Goal: Task Accomplishment & Management: Manage account settings

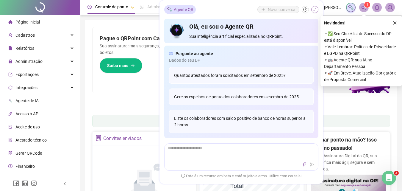
click at [313, 8] on icon "shrink" at bounding box center [315, 9] width 4 height 4
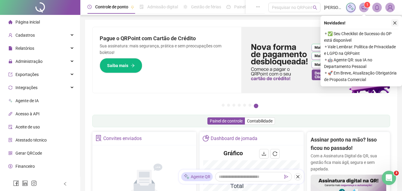
click at [395, 21] on button "button" at bounding box center [394, 22] width 7 height 7
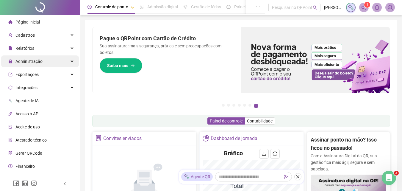
click at [34, 61] on span "Administração" at bounding box center [28, 61] width 27 height 5
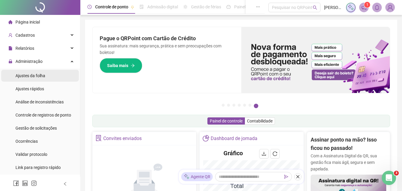
click at [29, 72] on div "Ajustes da folha" at bounding box center [30, 76] width 30 height 12
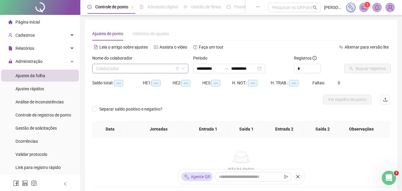
click at [155, 68] on input "search" at bounding box center [138, 68] width 84 height 9
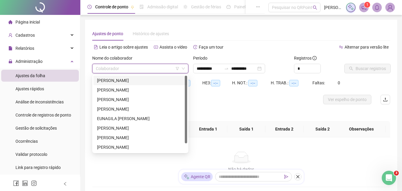
type input "**********"
click at [145, 92] on div "[PERSON_NAME]" at bounding box center [140, 90] width 87 height 7
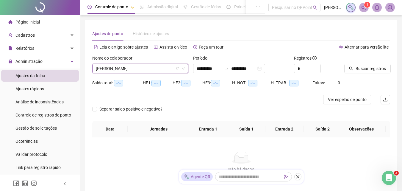
click at [158, 71] on span "[PERSON_NAME]" at bounding box center [140, 68] width 89 height 9
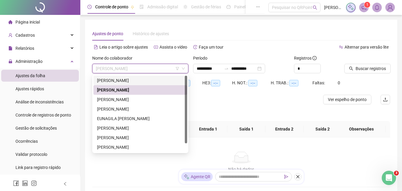
click at [151, 80] on div "[PERSON_NAME]" at bounding box center [140, 80] width 87 height 7
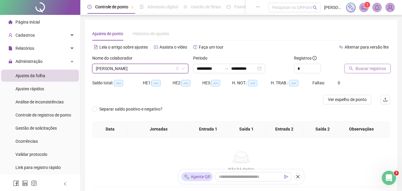
click at [368, 68] on span "Buscar registros" at bounding box center [370, 68] width 30 height 7
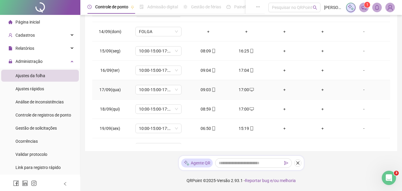
scroll to position [279, 0]
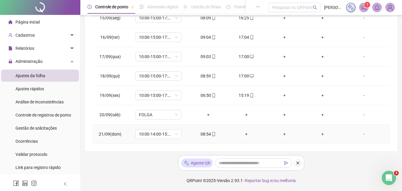
click at [245, 134] on div "+" at bounding box center [246, 134] width 29 height 7
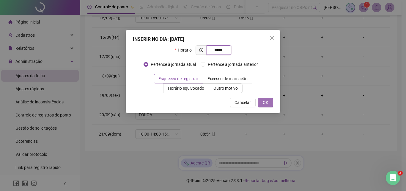
type input "*****"
click at [263, 102] on span "OK" at bounding box center [266, 102] width 6 height 7
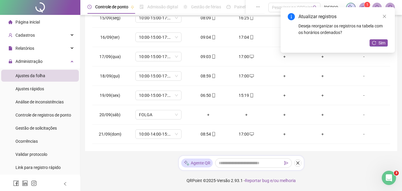
click at [379, 47] on div "Atualizar registros Deseja reorganizar os registros na tabela com os horários o…" at bounding box center [337, 29] width 114 height 45
click at [379, 44] on span "Sim" at bounding box center [381, 43] width 7 height 7
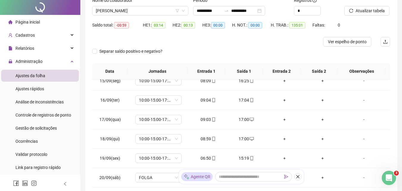
scroll to position [0, 0]
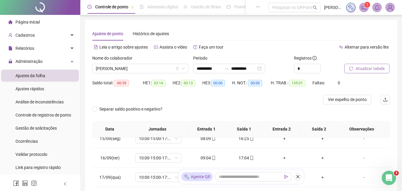
click at [369, 68] on span "Atualizar tabela" at bounding box center [369, 68] width 29 height 7
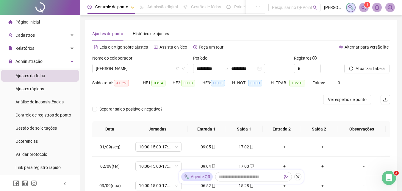
click at [256, 47] on div "Alternar para versão lite" at bounding box center [315, 47] width 149 height 10
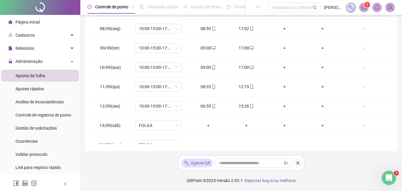
scroll to position [149, 0]
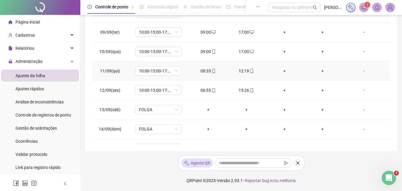
click at [249, 71] on icon "mobile" at bounding box center [251, 71] width 4 height 4
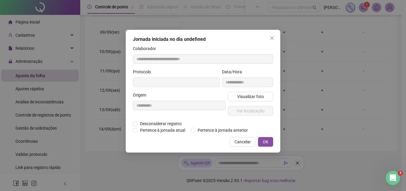
type input "**********"
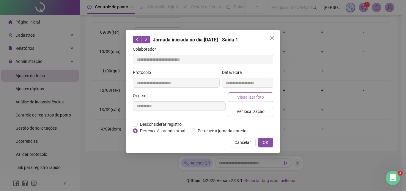
click at [243, 97] on span "Visualizar foto" at bounding box center [250, 97] width 27 height 7
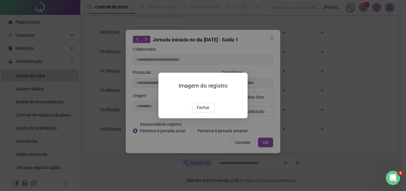
drag, startPoint x: 204, startPoint y: 138, endPoint x: 207, endPoint y: 136, distance: 3.6
click at [204, 111] on span "Fechar" at bounding box center [203, 107] width 13 height 7
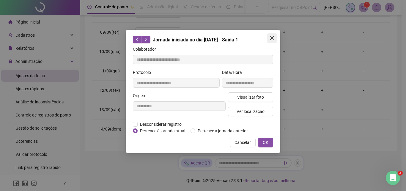
click at [272, 38] on icon "close" at bounding box center [272, 38] width 4 height 4
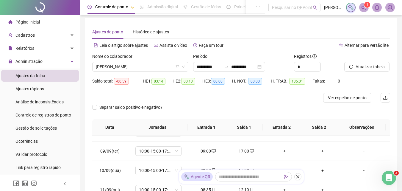
scroll to position [0, 0]
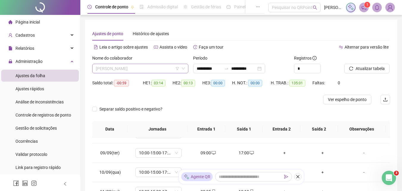
click at [145, 67] on span "[PERSON_NAME]" at bounding box center [140, 68] width 89 height 9
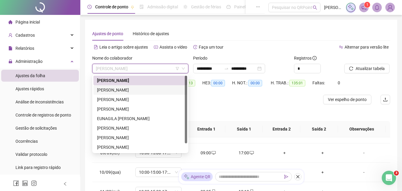
click at [149, 89] on div "[PERSON_NAME]" at bounding box center [140, 90] width 87 height 7
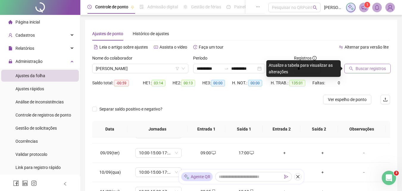
click at [370, 70] on span "Buscar registros" at bounding box center [370, 68] width 30 height 7
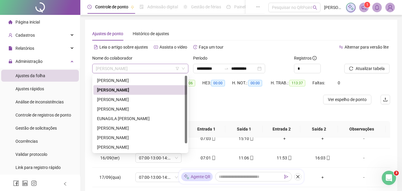
click at [163, 69] on span "[PERSON_NAME]" at bounding box center [140, 68] width 89 height 9
drag, startPoint x: 141, startPoint y: 99, endPoint x: 244, endPoint y: 83, distance: 103.5
click at [141, 99] on div "[PERSON_NAME]" at bounding box center [140, 99] width 87 height 7
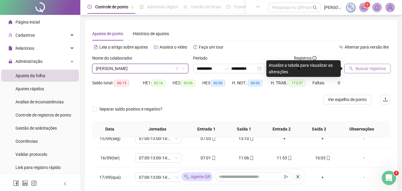
click at [371, 68] on span "Buscar registros" at bounding box center [370, 68] width 30 height 7
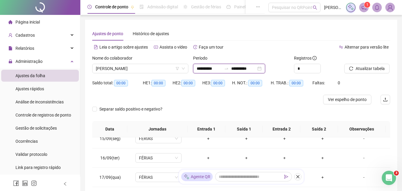
drag, startPoint x: 227, startPoint y: 67, endPoint x: 227, endPoint y: 63, distance: 3.7
click at [222, 66] on input "**********" at bounding box center [209, 68] width 25 height 7
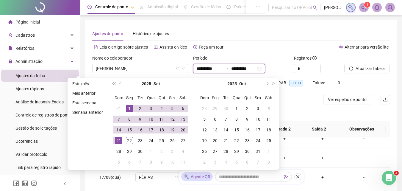
type input "**********"
click at [131, 106] on div "1" at bounding box center [129, 108] width 7 height 7
type input "**********"
click at [129, 139] on div "22" at bounding box center [129, 140] width 7 height 7
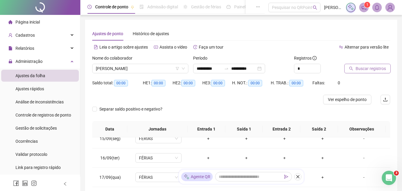
click at [359, 69] on span "Buscar registros" at bounding box center [370, 68] width 30 height 7
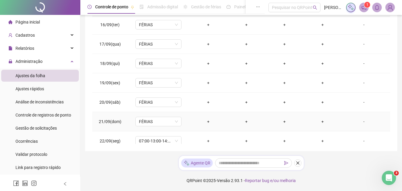
scroll to position [298, 0]
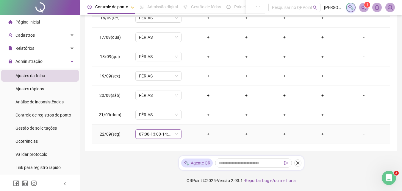
click at [145, 131] on span "07:00-13:00-14:00-16:00" at bounding box center [158, 133] width 39 height 9
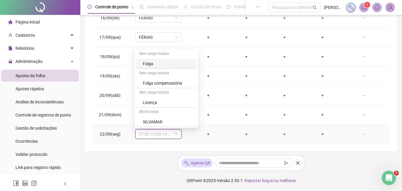
scroll to position [348, 0]
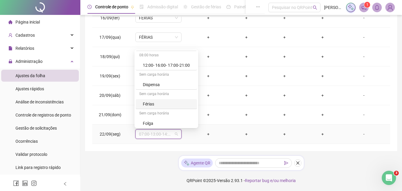
click at [156, 105] on div "Férias" at bounding box center [168, 104] width 51 height 7
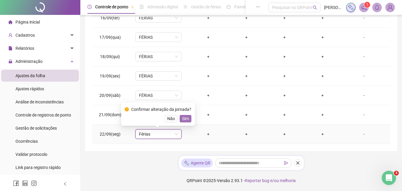
click at [186, 119] on span "Sim" at bounding box center [185, 118] width 7 height 7
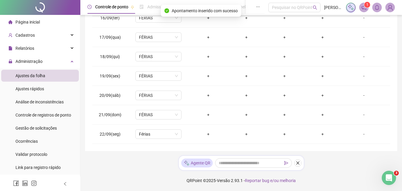
scroll to position [0, 0]
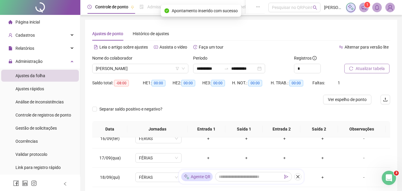
click at [362, 70] on span "Atualizar tabela" at bounding box center [369, 68] width 29 height 7
click at [160, 70] on span "[PERSON_NAME]" at bounding box center [140, 68] width 89 height 9
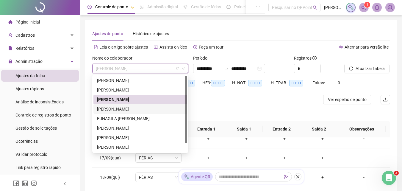
click at [144, 109] on div "[PERSON_NAME]" at bounding box center [140, 109] width 87 height 7
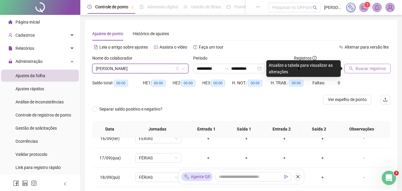
click at [369, 73] on button "Buscar registros" at bounding box center [367, 69] width 46 height 10
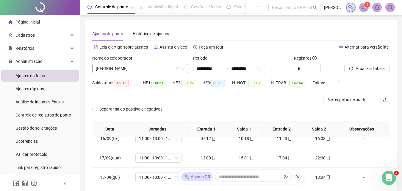
click at [150, 67] on span "[PERSON_NAME]" at bounding box center [140, 68] width 89 height 9
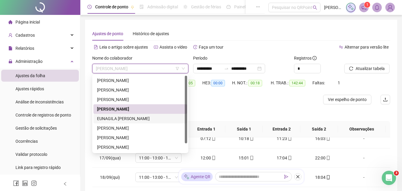
click at [117, 120] on div "EUNAGILA [PERSON_NAME]" at bounding box center [140, 118] width 87 height 7
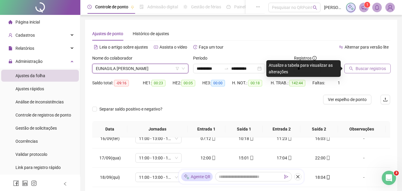
click at [382, 67] on span "Buscar registros" at bounding box center [370, 68] width 30 height 7
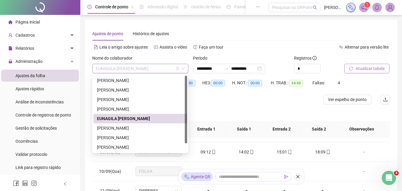
click at [152, 67] on span "EUNAGILA [PERSON_NAME]" at bounding box center [140, 68] width 89 height 9
click at [137, 126] on div "[PERSON_NAME]" at bounding box center [140, 128] width 87 height 7
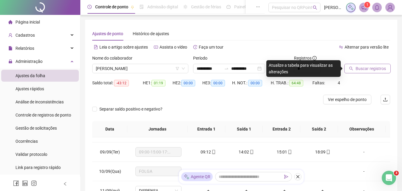
click at [366, 67] on span "Buscar registros" at bounding box center [370, 68] width 30 height 7
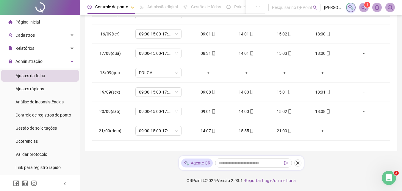
scroll to position [298, 0]
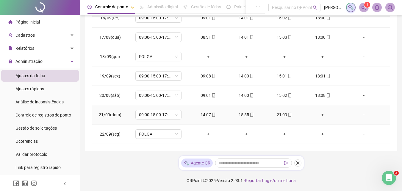
click at [317, 113] on div "+" at bounding box center [322, 114] width 29 height 7
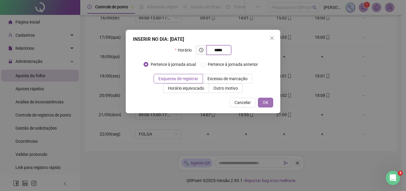
type input "*****"
drag, startPoint x: 266, startPoint y: 104, endPoint x: 316, endPoint y: 80, distance: 55.7
click at [266, 104] on span "OK" at bounding box center [266, 102] width 6 height 7
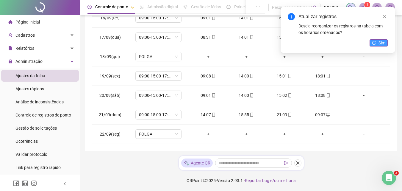
click at [382, 40] on span "Sim" at bounding box center [381, 43] width 7 height 7
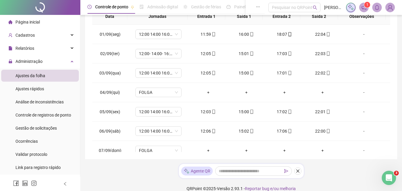
scroll to position [120, 0]
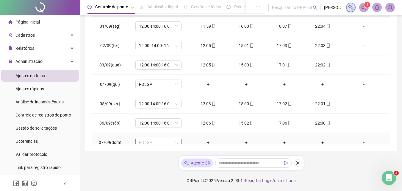
click at [154, 141] on span "FOLGA" at bounding box center [158, 142] width 39 height 9
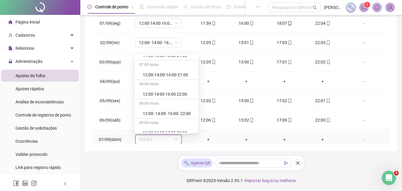
scroll to position [238, 0]
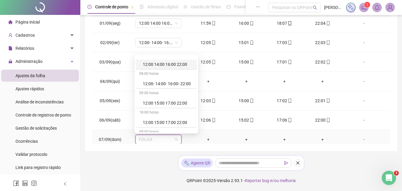
click at [159, 65] on div "12:00 14:00 16:00 22:00" at bounding box center [168, 64] width 51 height 7
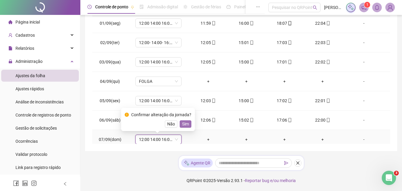
click at [183, 125] on span "Sim" at bounding box center [185, 123] width 7 height 7
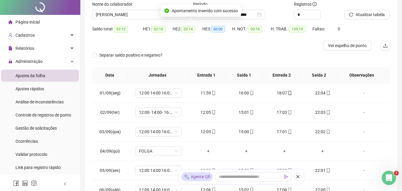
scroll to position [0, 0]
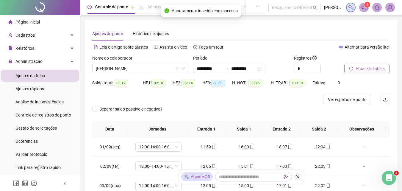
click at [362, 67] on span "Atualizar tabela" at bounding box center [369, 68] width 29 height 7
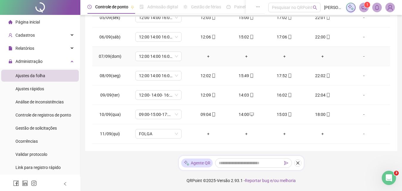
scroll to position [59, 0]
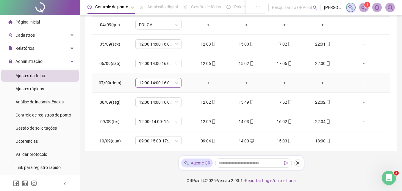
click at [153, 81] on span "12:00 14:00 16:00 22:00" at bounding box center [158, 82] width 39 height 9
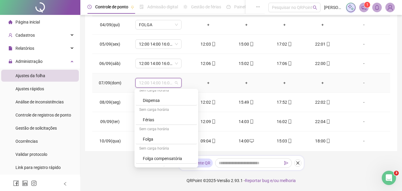
scroll to position [407, 0]
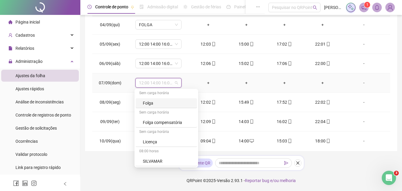
click at [156, 103] on div "Folga" at bounding box center [168, 103] width 51 height 7
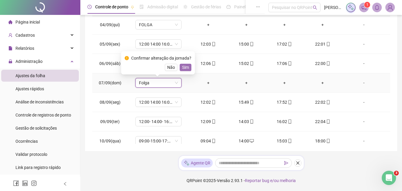
click at [186, 68] on span "Sim" at bounding box center [185, 67] width 7 height 7
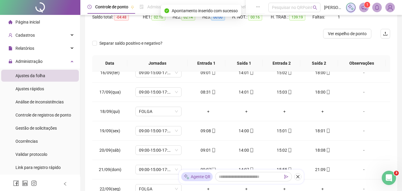
scroll to position [0, 0]
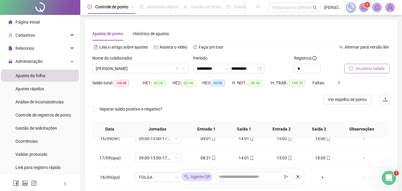
click at [363, 68] on span "Atualizar tabela" at bounding box center [369, 68] width 29 height 7
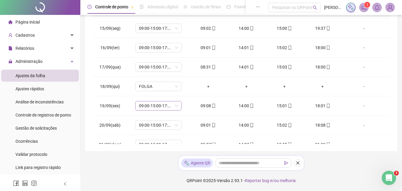
scroll to position [298, 0]
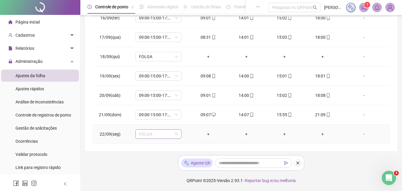
click at [147, 138] on span "FOLGA" at bounding box center [158, 133] width 39 height 9
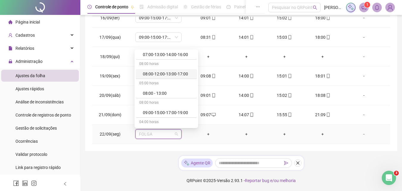
scroll to position [59, 0]
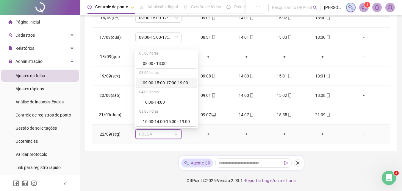
click at [167, 81] on div "09:00-15:00-17:00-19:00" at bounding box center [168, 82] width 51 height 7
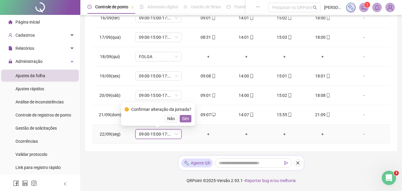
click at [182, 120] on span "Sim" at bounding box center [185, 118] width 7 height 7
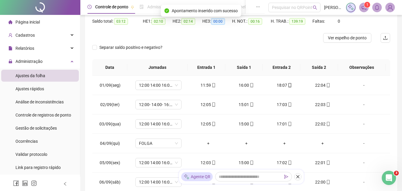
scroll to position [0, 0]
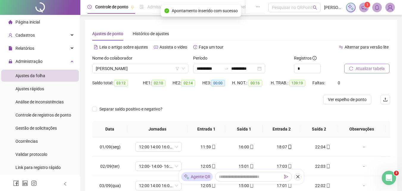
click at [369, 67] on span "Atualizar tabela" at bounding box center [369, 68] width 29 height 7
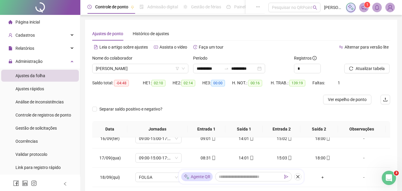
drag, startPoint x: 345, startPoint y: 96, endPoint x: 328, endPoint y: 66, distance: 34.2
click at [345, 95] on button "Ver espelho de ponto" at bounding box center [347, 100] width 48 height 10
click at [162, 65] on span "[PERSON_NAME]" at bounding box center [140, 68] width 89 height 9
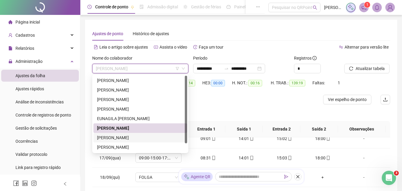
click at [131, 137] on div "[PERSON_NAME]" at bounding box center [140, 137] width 87 height 7
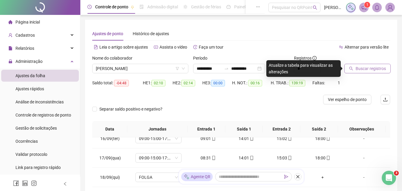
click at [369, 66] on span "Buscar registros" at bounding box center [370, 68] width 30 height 7
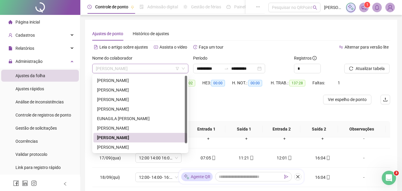
click at [152, 69] on span "[PERSON_NAME]" at bounding box center [140, 68] width 89 height 9
click at [134, 147] on div "[PERSON_NAME]" at bounding box center [140, 147] width 87 height 7
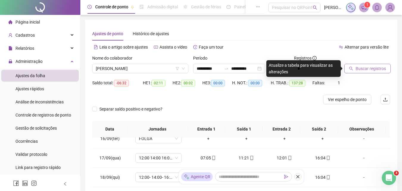
click at [376, 68] on span "Buscar registros" at bounding box center [370, 68] width 30 height 7
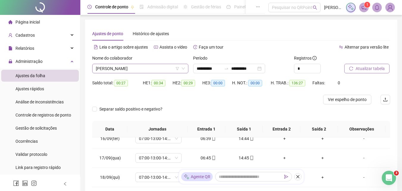
click at [160, 68] on span "[PERSON_NAME]" at bounding box center [140, 68] width 89 height 9
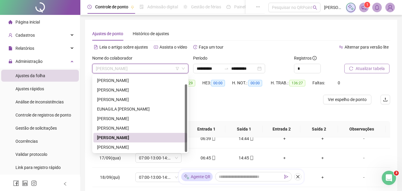
scroll to position [30, 0]
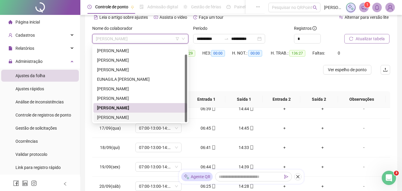
click at [157, 117] on div "[PERSON_NAME]" at bounding box center [140, 117] width 87 height 7
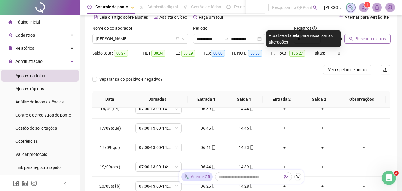
click at [373, 37] on span "Buscar registros" at bounding box center [370, 38] width 30 height 7
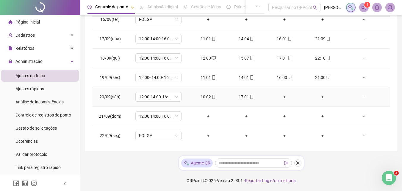
scroll to position [298, 0]
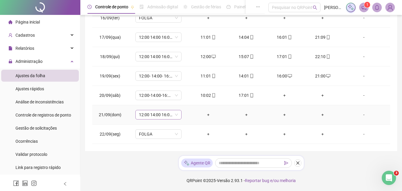
click at [146, 113] on span "12:00 14:00 16:00 22:00" at bounding box center [158, 114] width 39 height 9
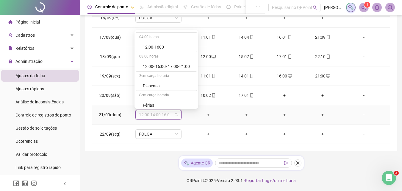
scroll to position [357, 0]
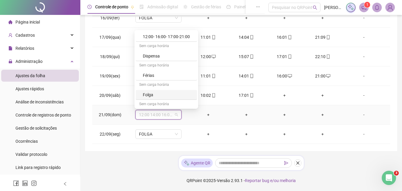
click at [157, 93] on div "Folga" at bounding box center [168, 94] width 51 height 7
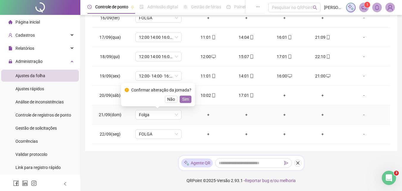
click at [185, 97] on span "Sim" at bounding box center [185, 99] width 7 height 7
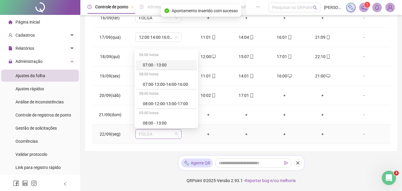
click at [158, 133] on span "FOLGA" at bounding box center [158, 133] width 39 height 9
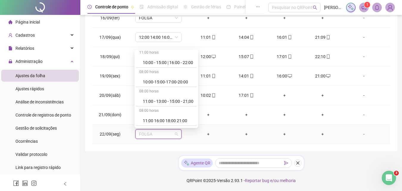
scroll to position [149, 0]
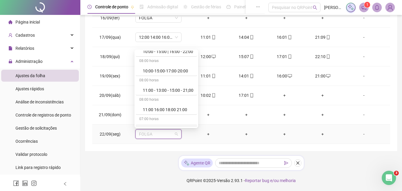
click at [155, 139] on td "FOLGA" at bounding box center [158, 133] width 61 height 19
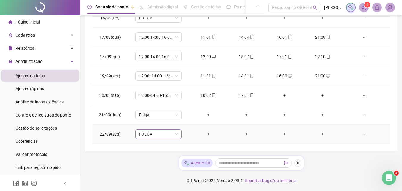
click at [147, 136] on span "FOLGA" at bounding box center [158, 133] width 39 height 9
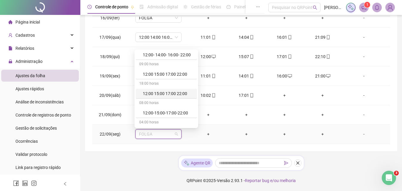
scroll to position [229, 0]
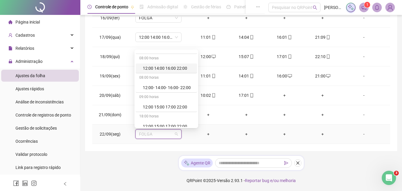
drag, startPoint x: 164, startPoint y: 69, endPoint x: 184, endPoint y: 101, distance: 37.4
click at [164, 69] on div "12:00 14:00 16:00 22:00" at bounding box center [168, 68] width 51 height 7
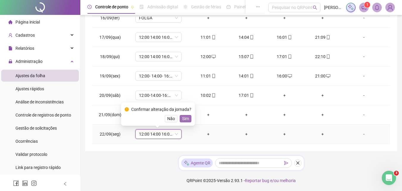
click at [183, 117] on span "Sim" at bounding box center [185, 118] width 7 height 7
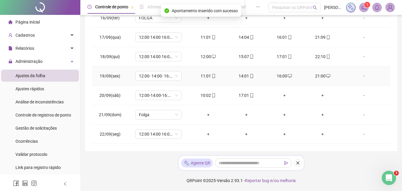
click at [323, 72] on td "21:00" at bounding box center [322, 75] width 38 height 19
click at [326, 76] on icon "desktop" at bounding box center [328, 76] width 4 height 4
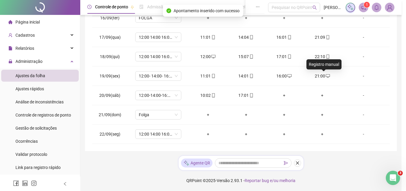
type input "**********"
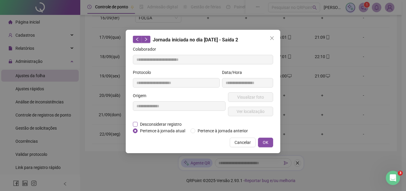
click at [148, 124] on span "Desconsiderar registro" at bounding box center [161, 124] width 46 height 7
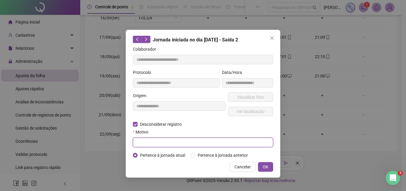
click at [147, 143] on input "text" at bounding box center [203, 142] width 140 height 10
type input "****"
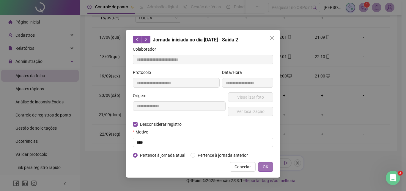
click at [264, 167] on span "OK" at bounding box center [266, 166] width 6 height 7
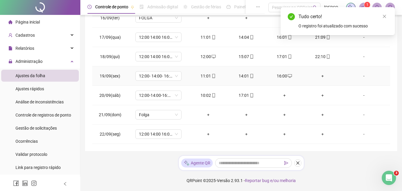
click at [321, 72] on td "+" at bounding box center [322, 75] width 38 height 19
click at [319, 74] on div "+" at bounding box center [322, 76] width 29 height 7
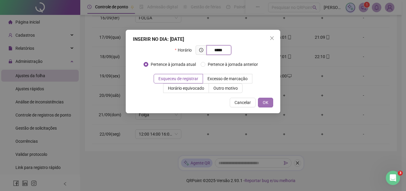
type input "*****"
click at [261, 101] on button "OK" at bounding box center [265, 103] width 15 height 10
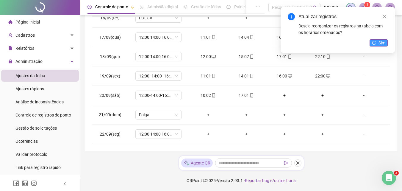
click at [379, 44] on span "Sim" at bounding box center [381, 43] width 7 height 7
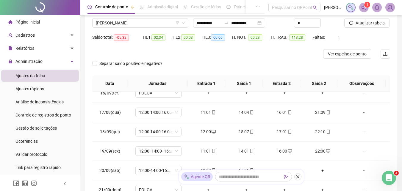
scroll to position [0, 0]
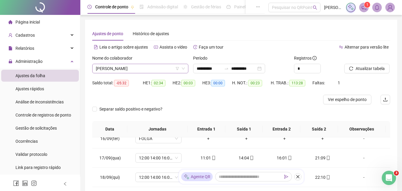
click at [145, 66] on span "[PERSON_NAME]" at bounding box center [140, 68] width 89 height 9
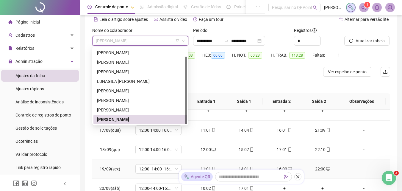
scroll to position [59, 0]
